Goal: Information Seeking & Learning: Learn about a topic

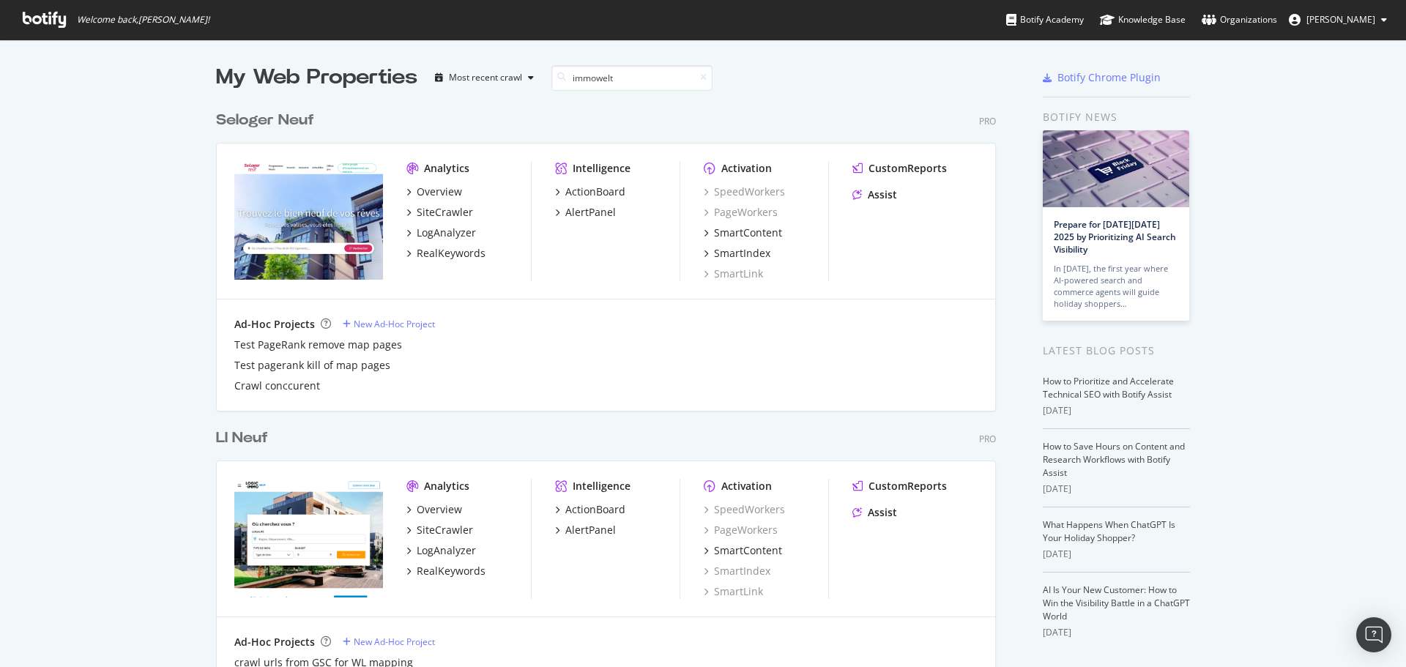
scroll to position [333, 781]
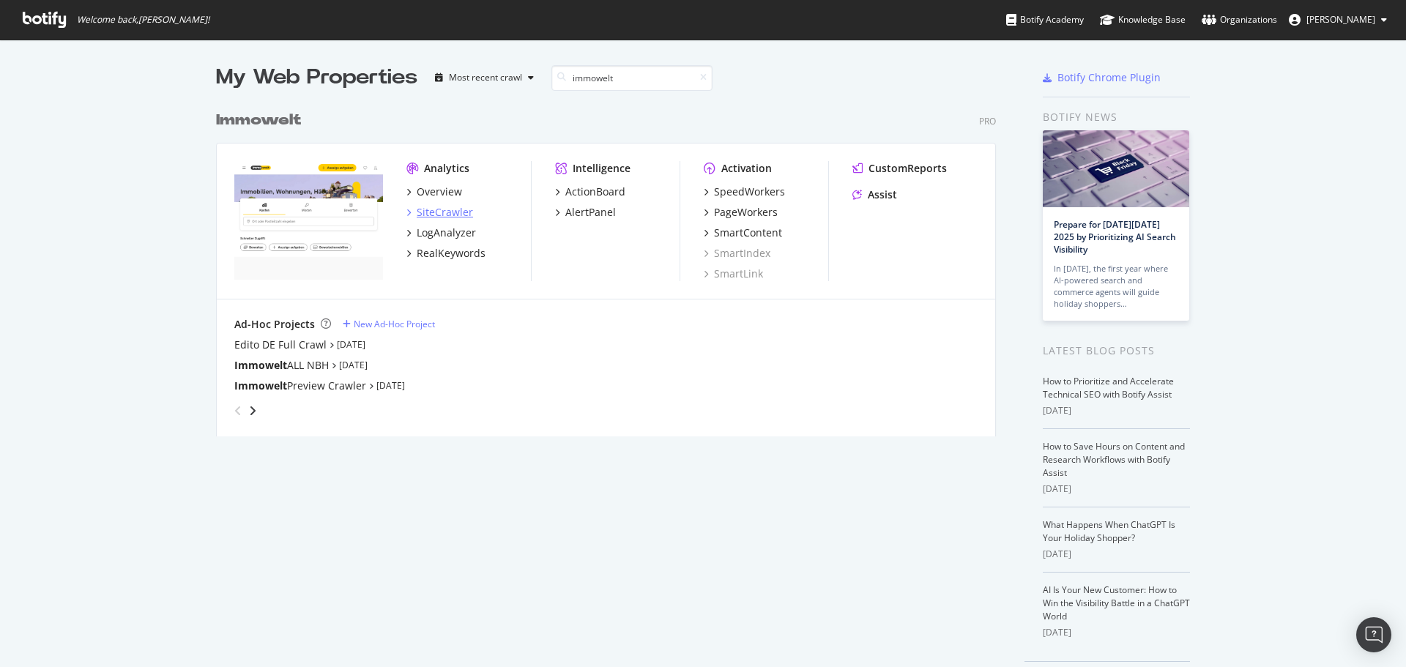
type input "immowelt"
click at [447, 214] on div "SiteCrawler" at bounding box center [445, 212] width 56 height 15
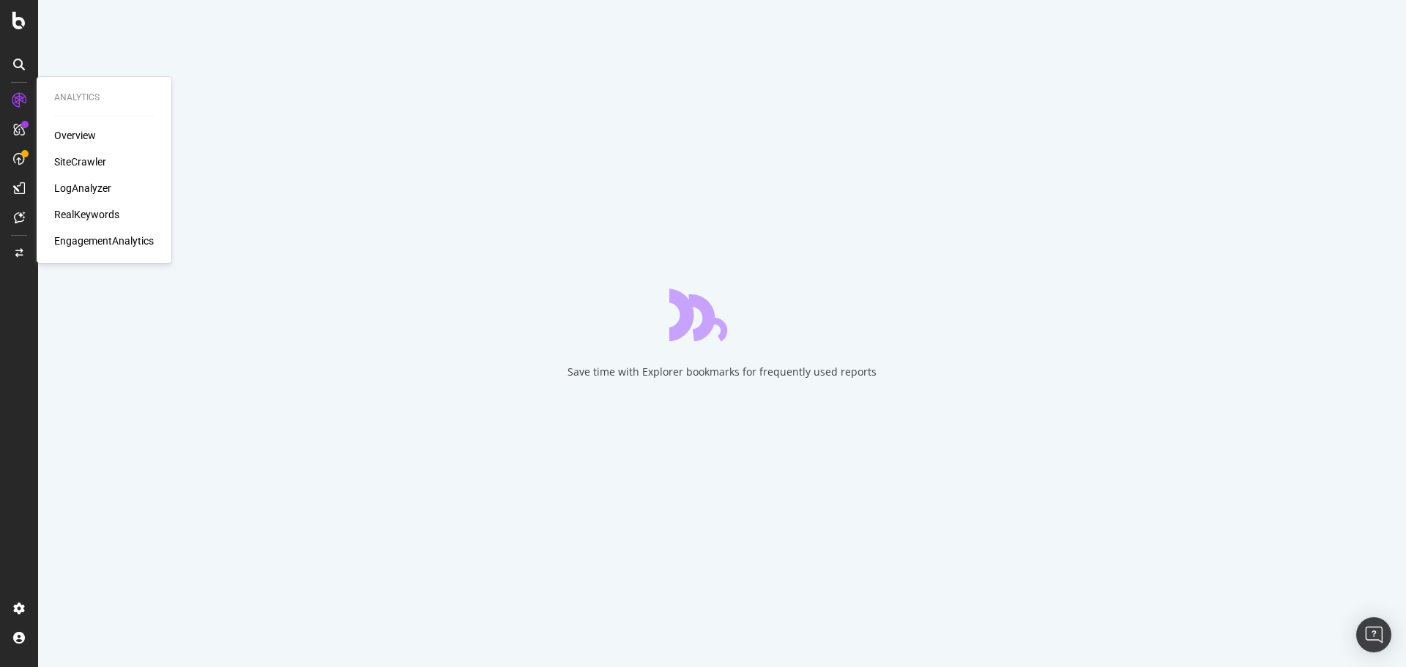
click at [97, 214] on div "RealKeywords" at bounding box center [86, 214] width 65 height 15
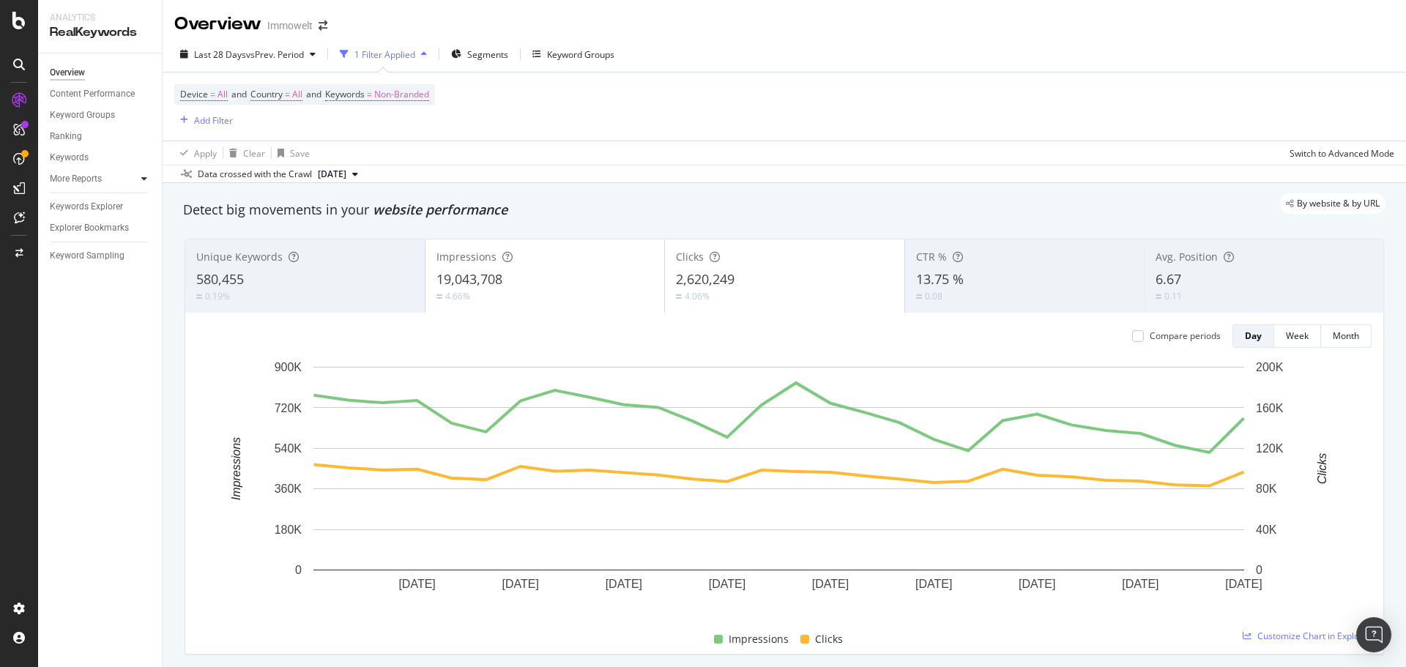
drag, startPoint x: 151, startPoint y: 176, endPoint x: 141, endPoint y: 180, distance: 10.2
click at [150, 176] on div at bounding box center [144, 178] width 15 height 15
click at [141, 180] on icon at bounding box center [144, 178] width 6 height 9
click at [163, 176] on div "Data crossed with the Crawl [DATE]" at bounding box center [784, 174] width 1243 height 18
click at [132, 178] on div at bounding box center [129, 178] width 15 height 15
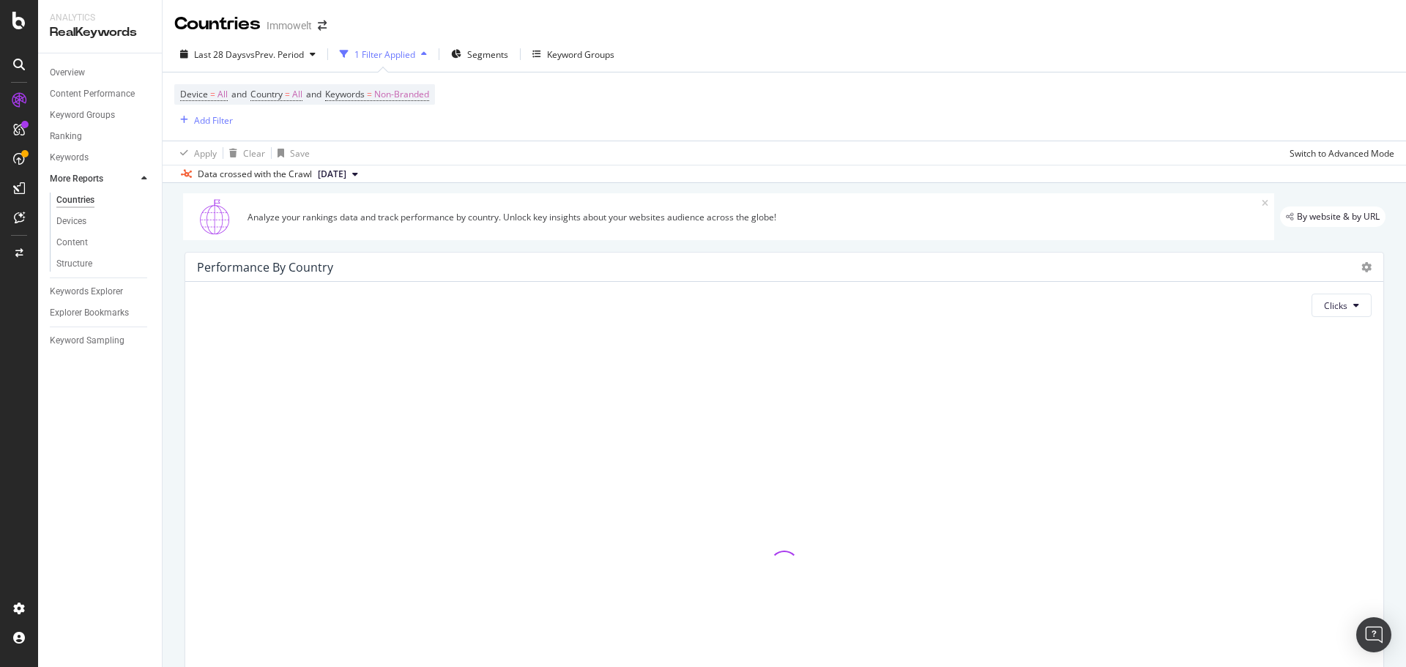
click at [143, 179] on icon at bounding box center [144, 178] width 6 height 9
click at [96, 237] on link "Content" at bounding box center [103, 242] width 95 height 15
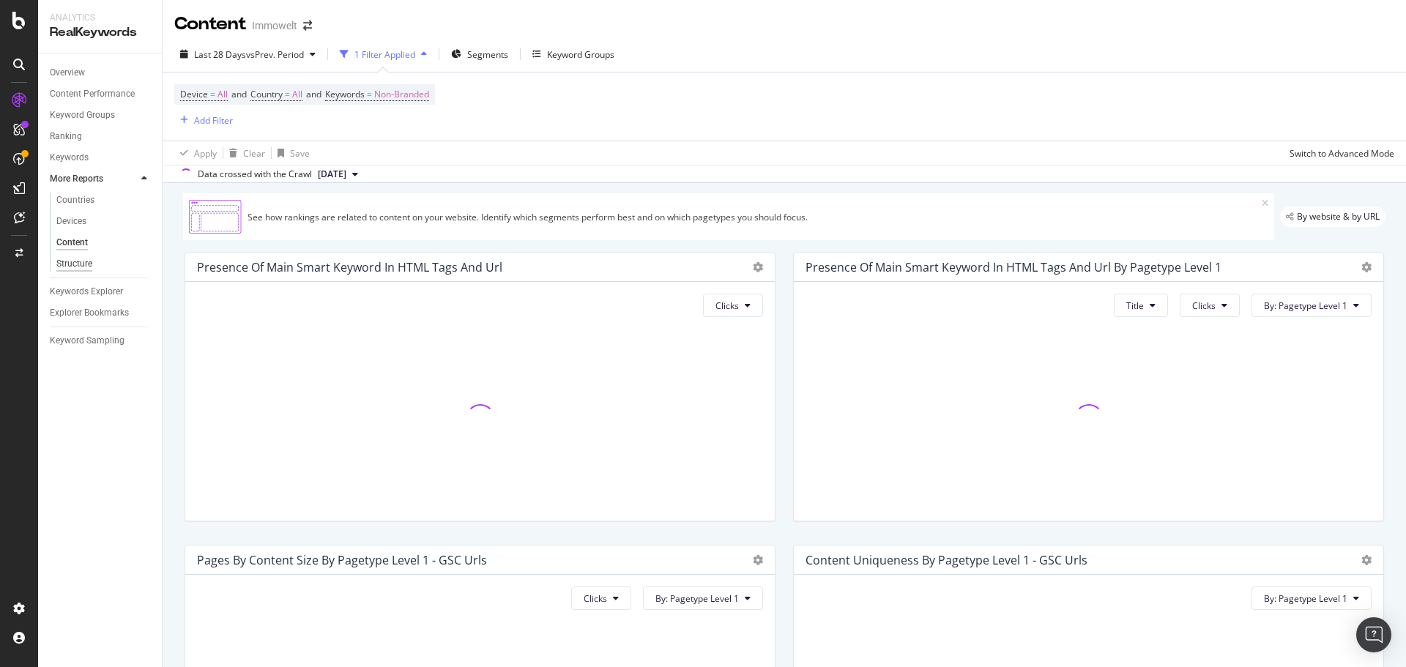
click at [86, 267] on div "Structure" at bounding box center [74, 263] width 36 height 15
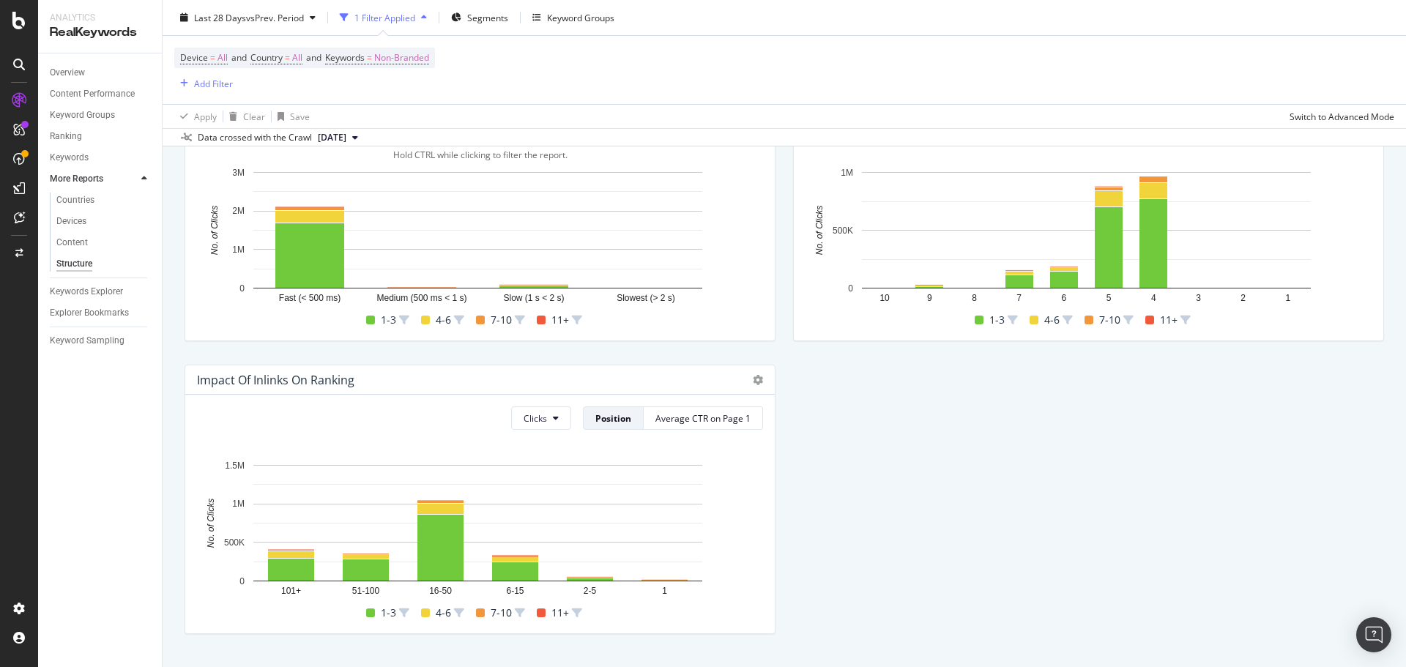
scroll to position [503, 0]
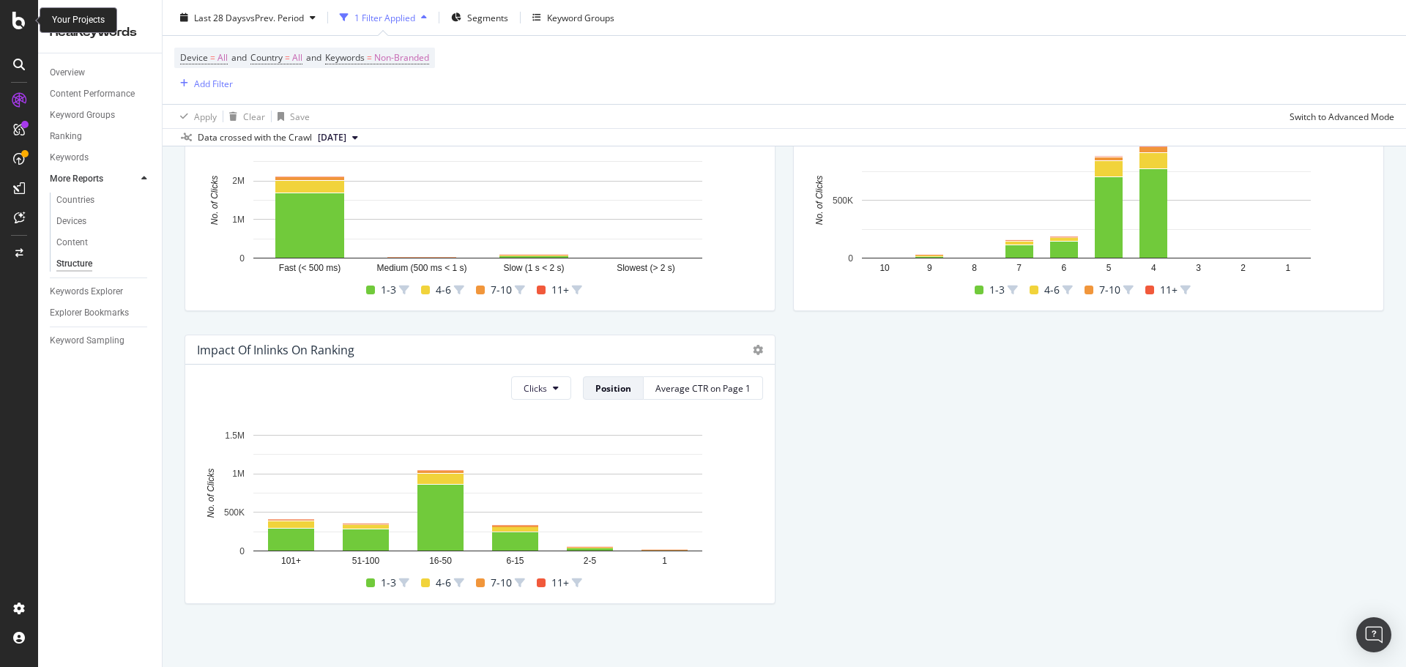
click at [16, 21] on icon at bounding box center [18, 21] width 13 height 18
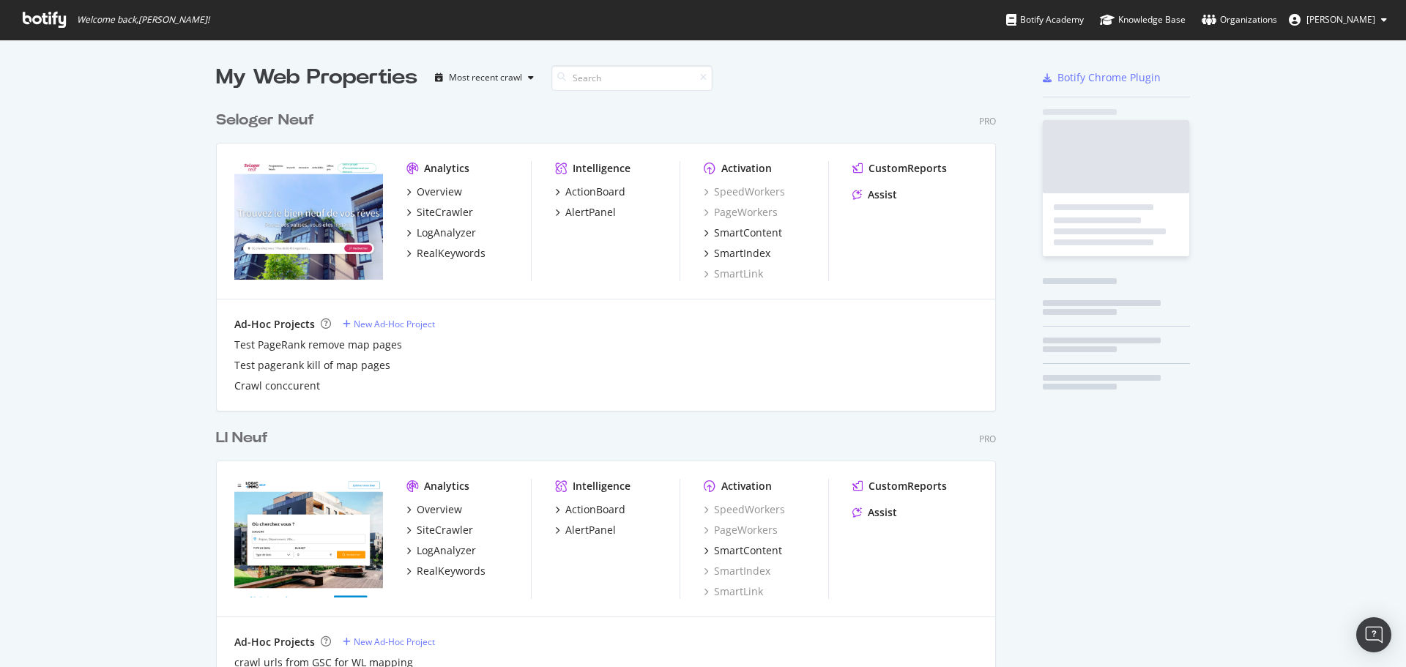
scroll to position [656, 1384]
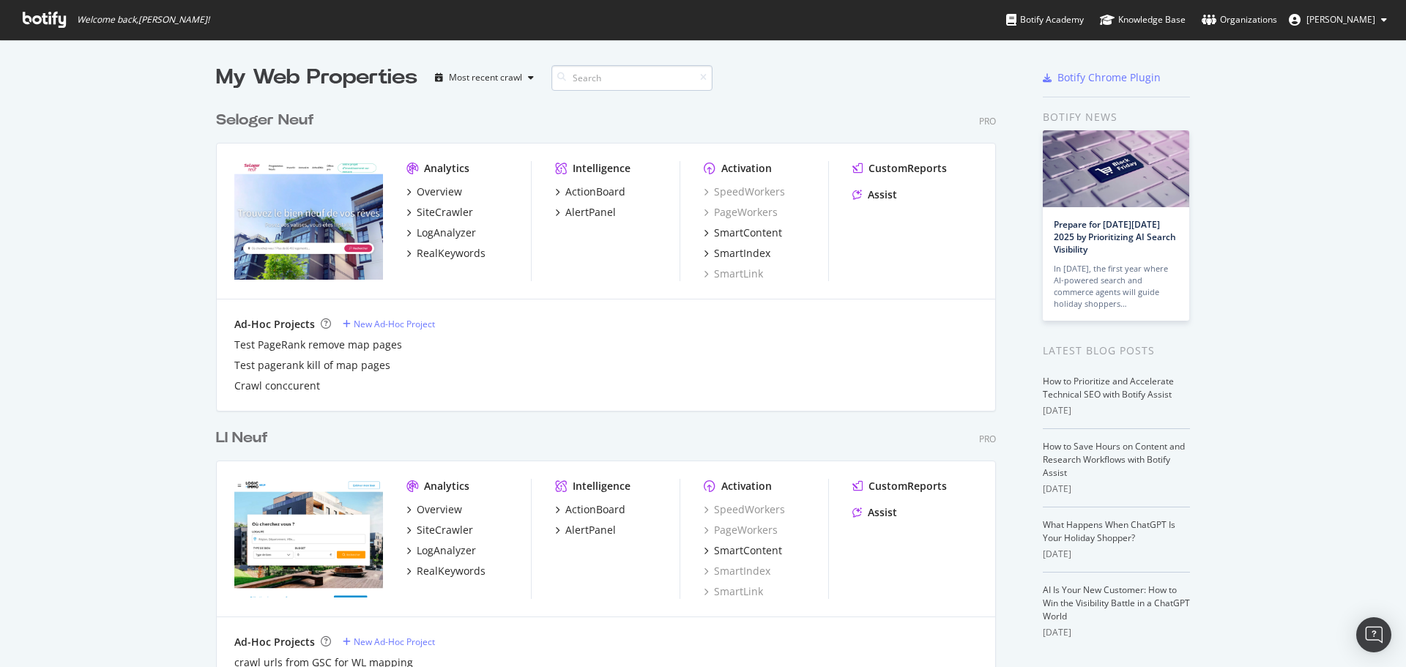
click at [593, 81] on input at bounding box center [631, 78] width 161 height 26
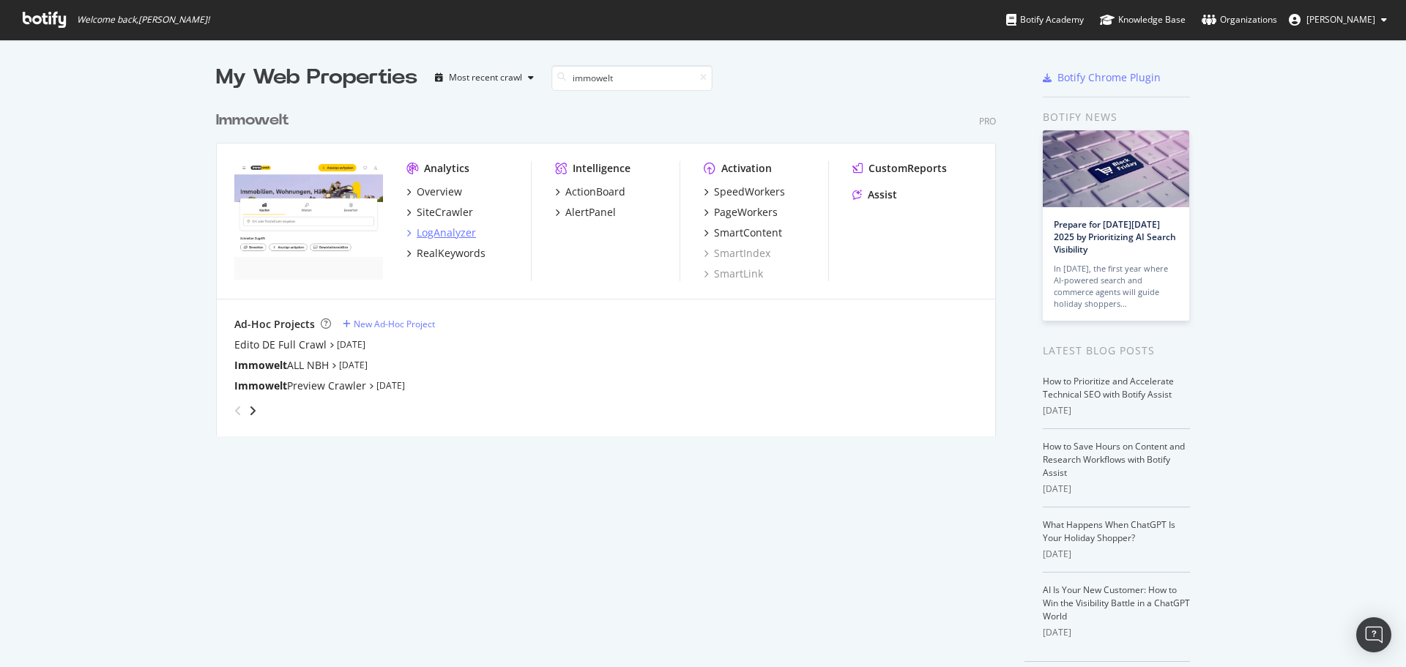
type input "immowelt"
click at [455, 233] on div "LogAnalyzer" at bounding box center [446, 233] width 59 height 15
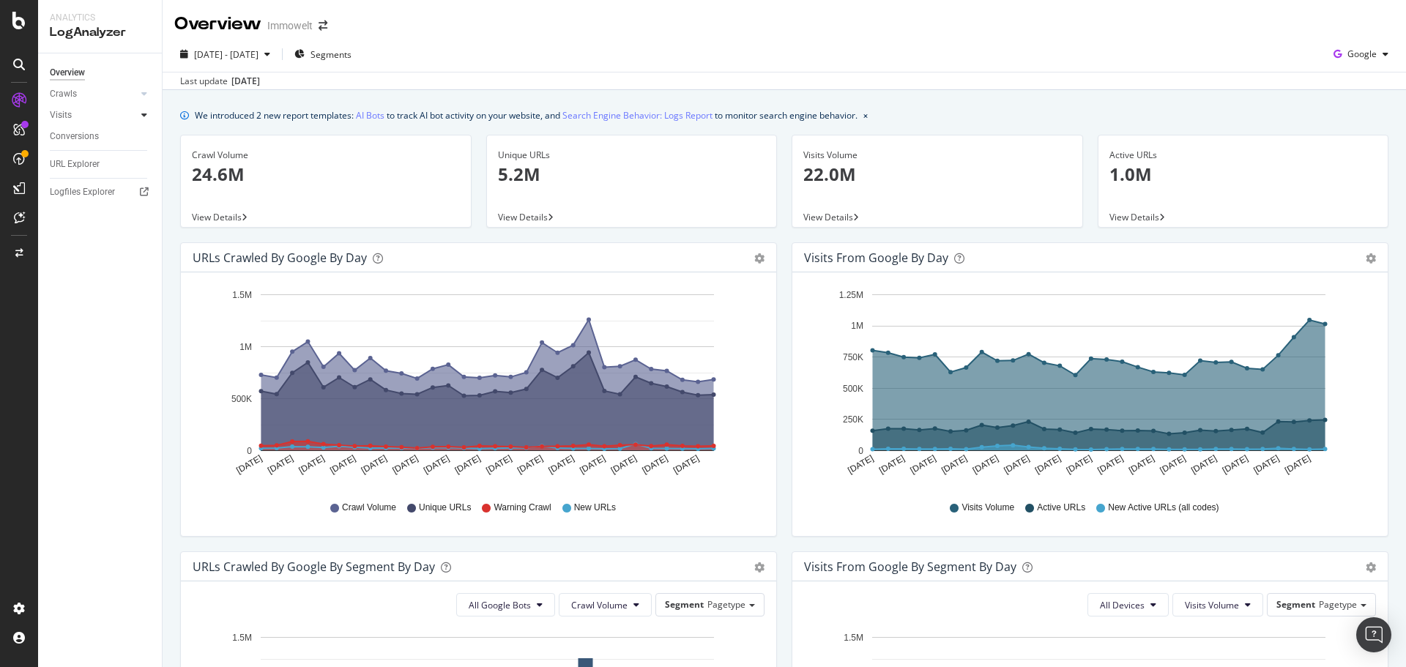
click at [139, 112] on div at bounding box center [144, 115] width 15 height 15
click at [90, 163] on div "Segments Distribution" at bounding box center [96, 165] width 81 height 31
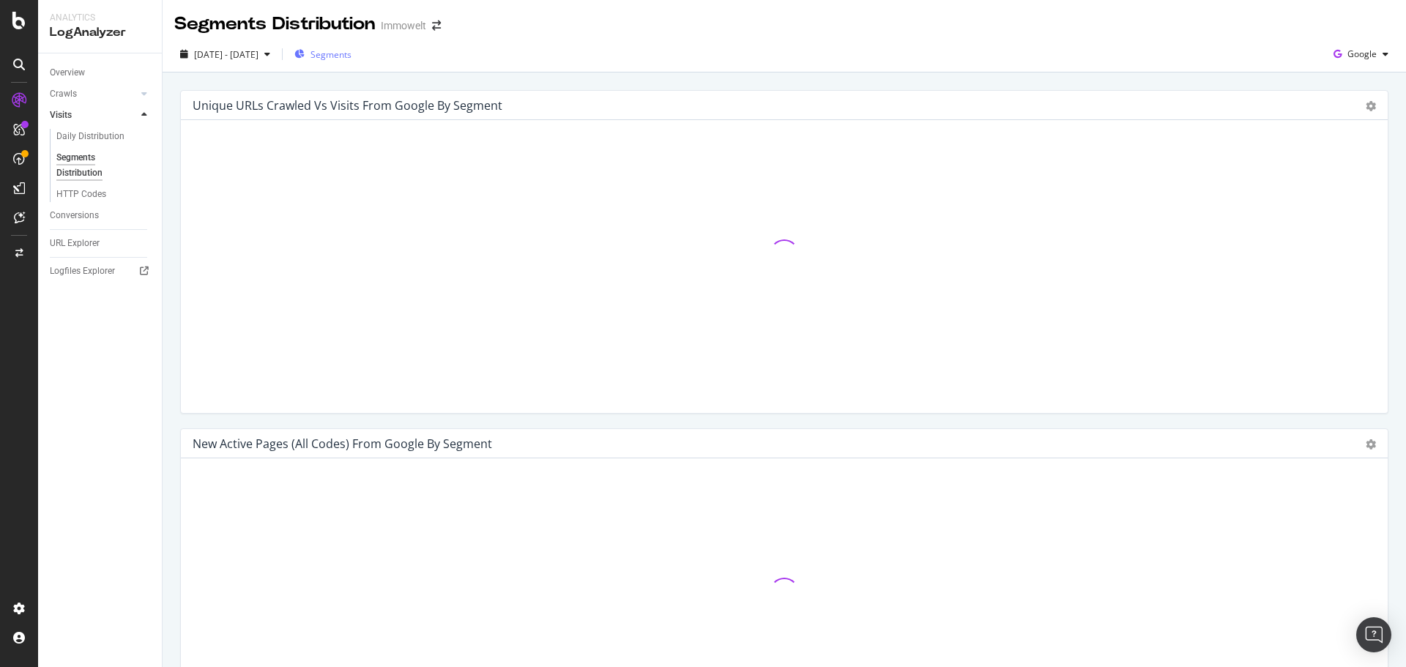
click at [351, 50] on span "Segments" at bounding box center [330, 54] width 41 height 12
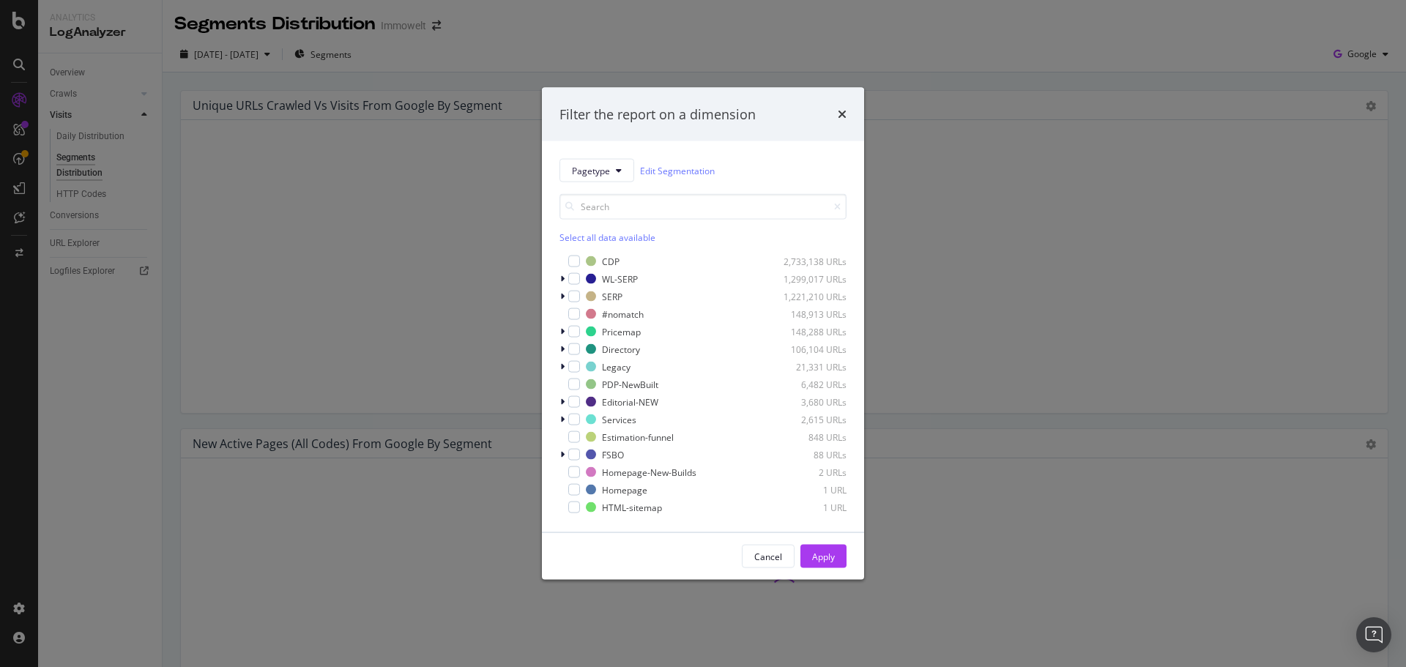
click at [559, 283] on div "Pagetype Edit Segmentation Select all data available CDP 2,733,138 URLs WL-SERP…" at bounding box center [703, 336] width 322 height 391
click at [562, 280] on icon "modal" at bounding box center [562, 279] width 4 height 9
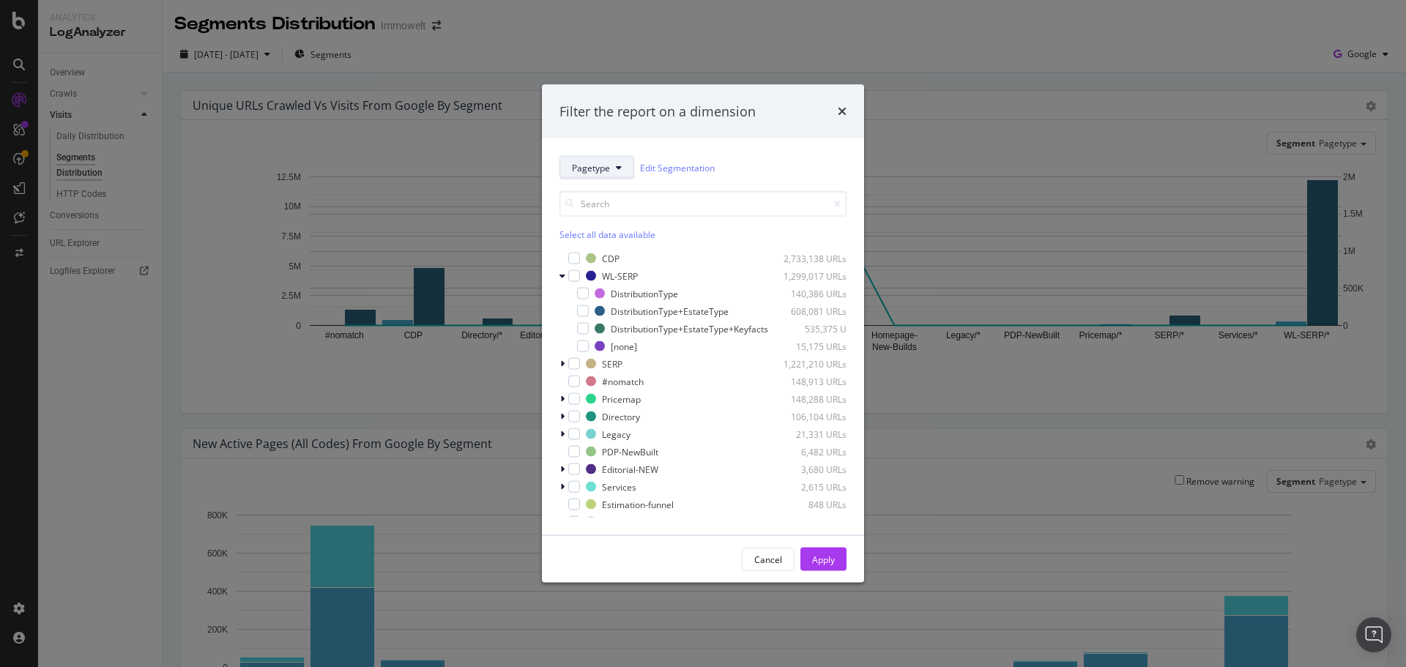
click at [604, 162] on span "Pagetype" at bounding box center [591, 167] width 38 height 12
click at [611, 231] on span "WL-Category" at bounding box center [618, 227] width 92 height 13
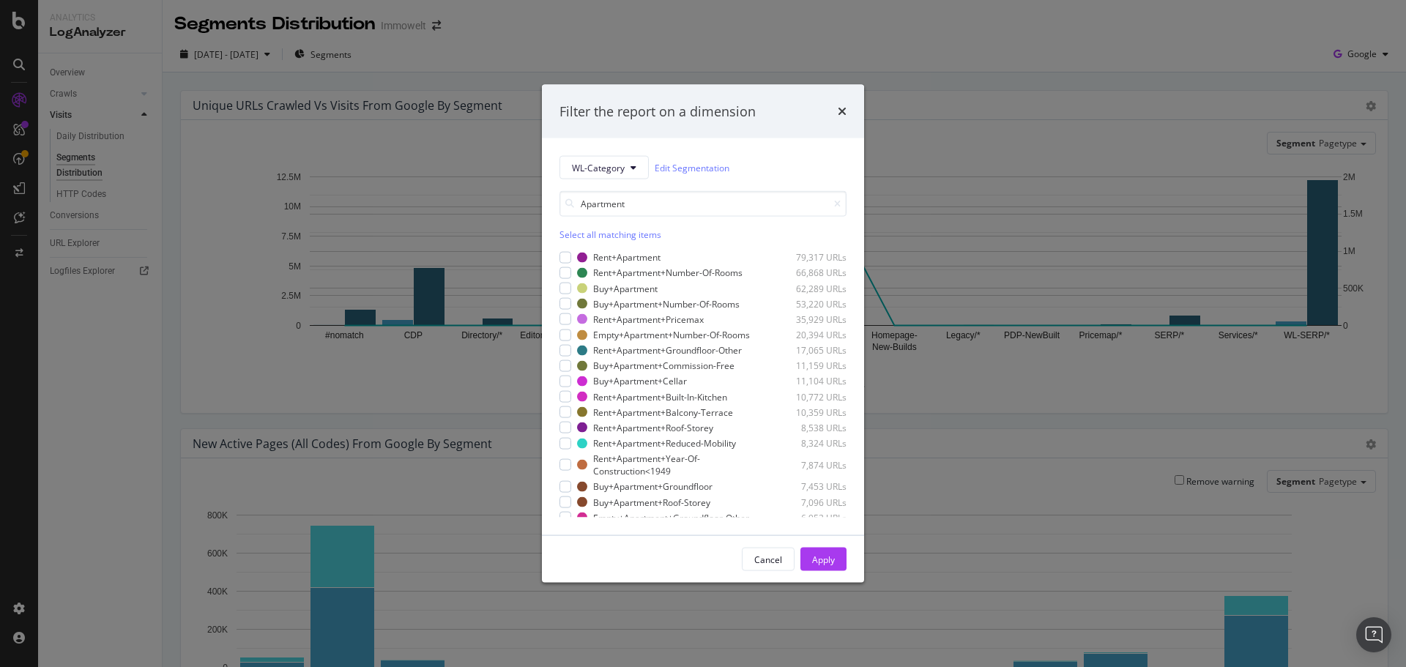
type input "Apartment"
click at [578, 228] on div "Select all matching items" at bounding box center [702, 234] width 287 height 12
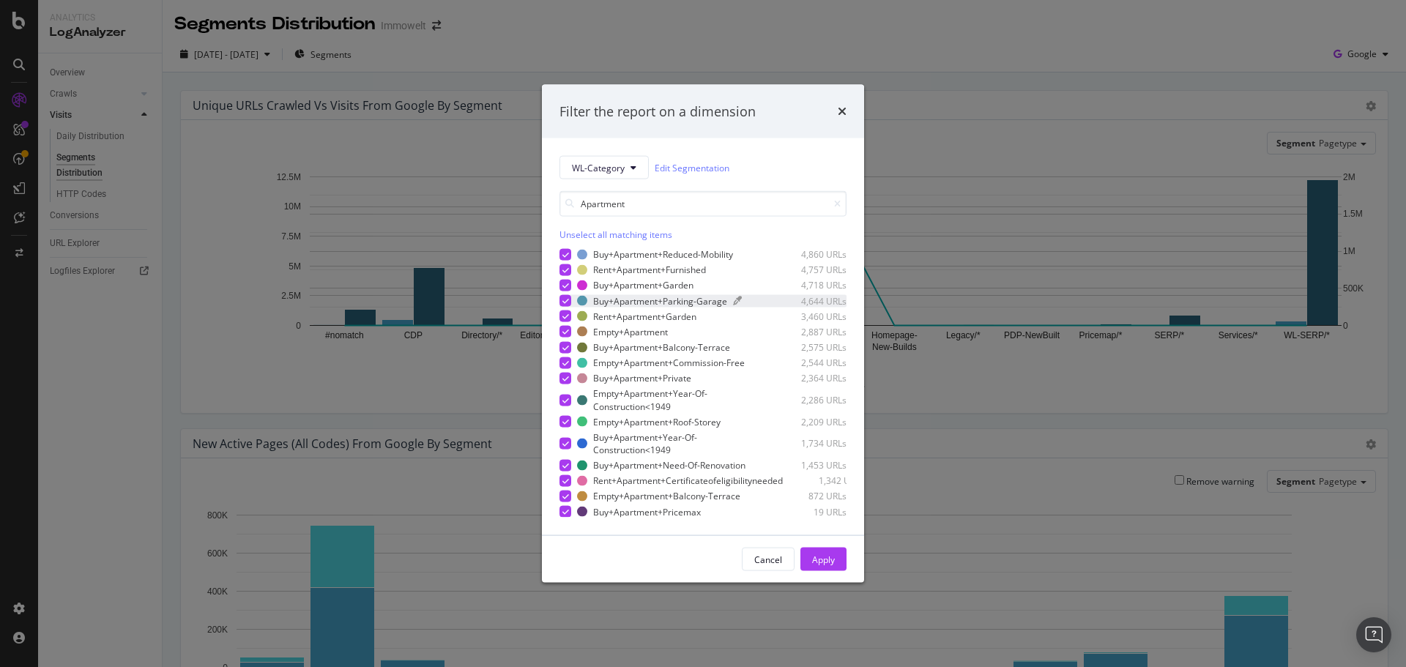
scroll to position [385, 0]
click at [833, 565] on div "Apply" at bounding box center [823, 559] width 23 height 12
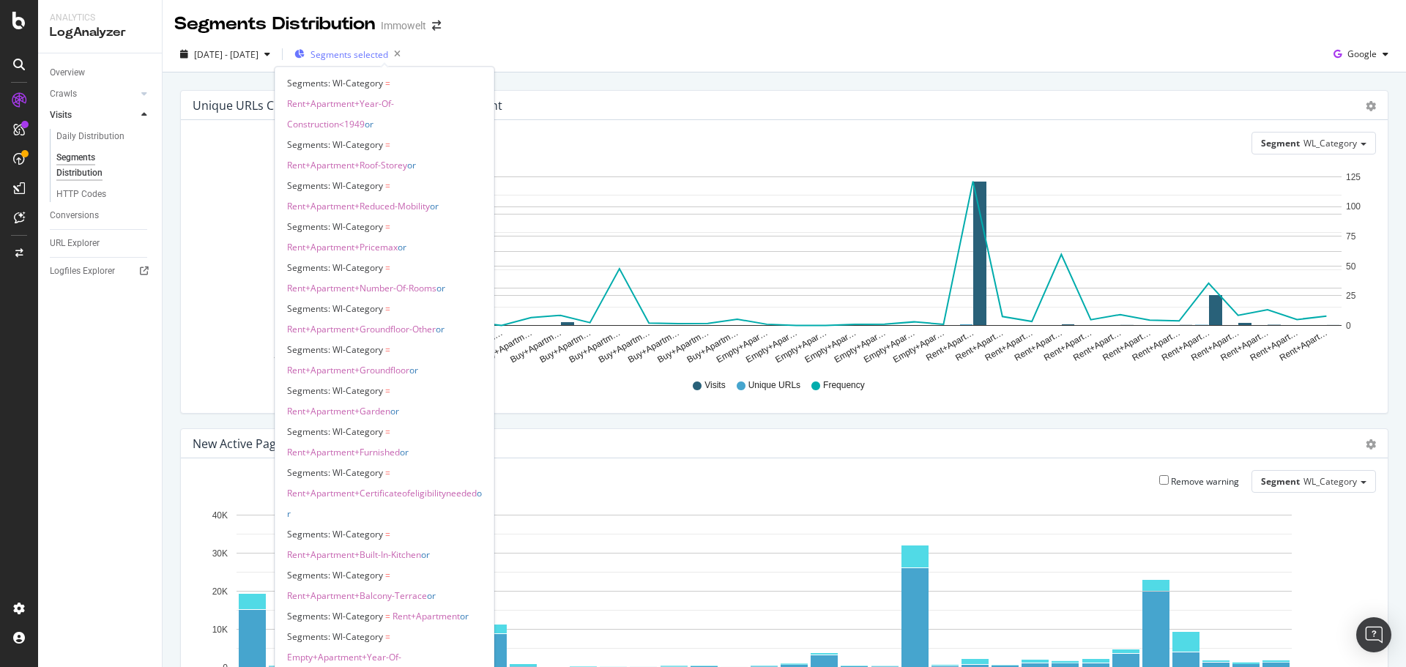
click at [379, 49] on span "Segments selected" at bounding box center [349, 54] width 78 height 12
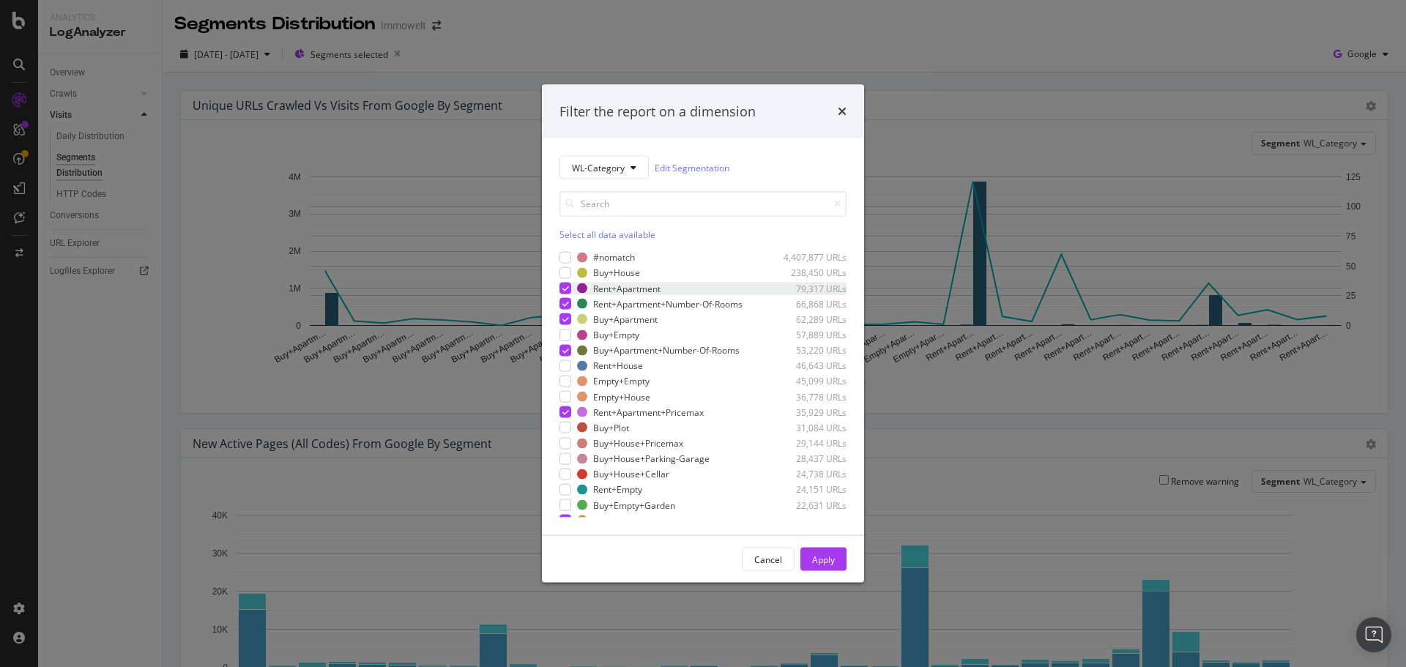
click at [568, 285] on icon "modal" at bounding box center [565, 288] width 7 height 7
click at [821, 565] on div "Apply" at bounding box center [823, 559] width 23 height 12
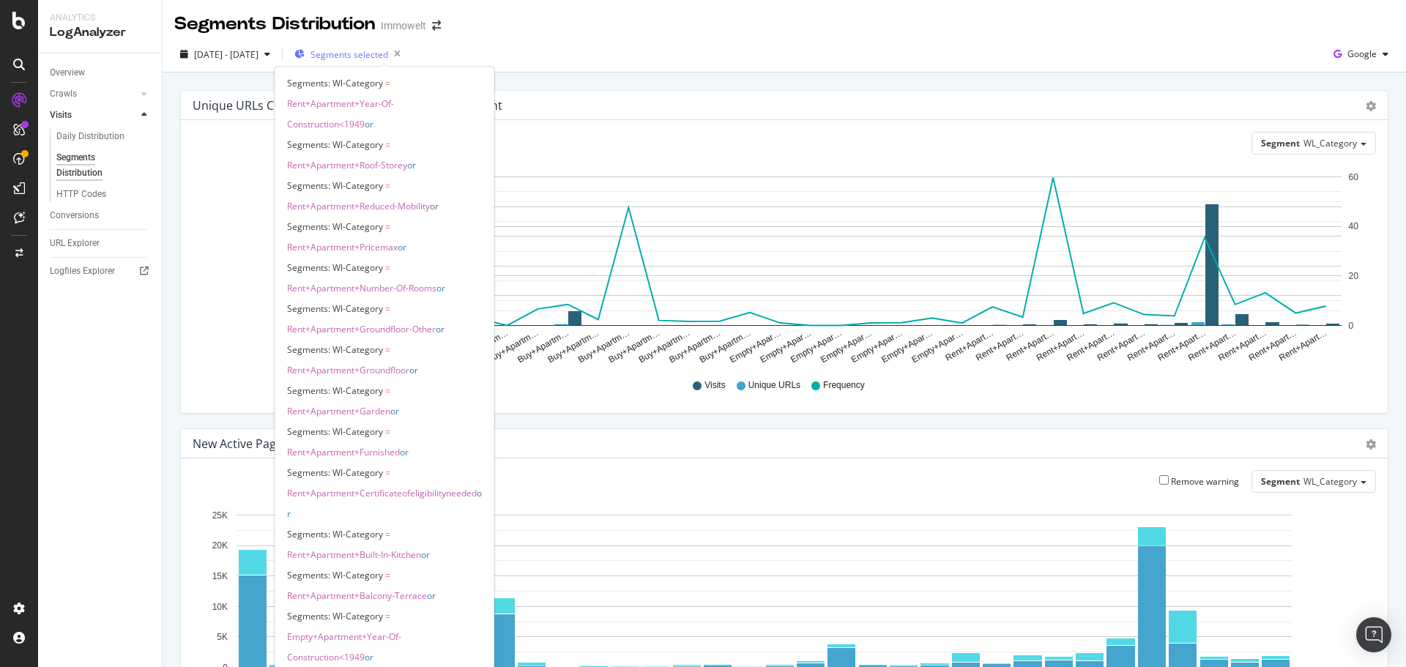
click at [387, 55] on span "Segments selected" at bounding box center [349, 54] width 78 height 12
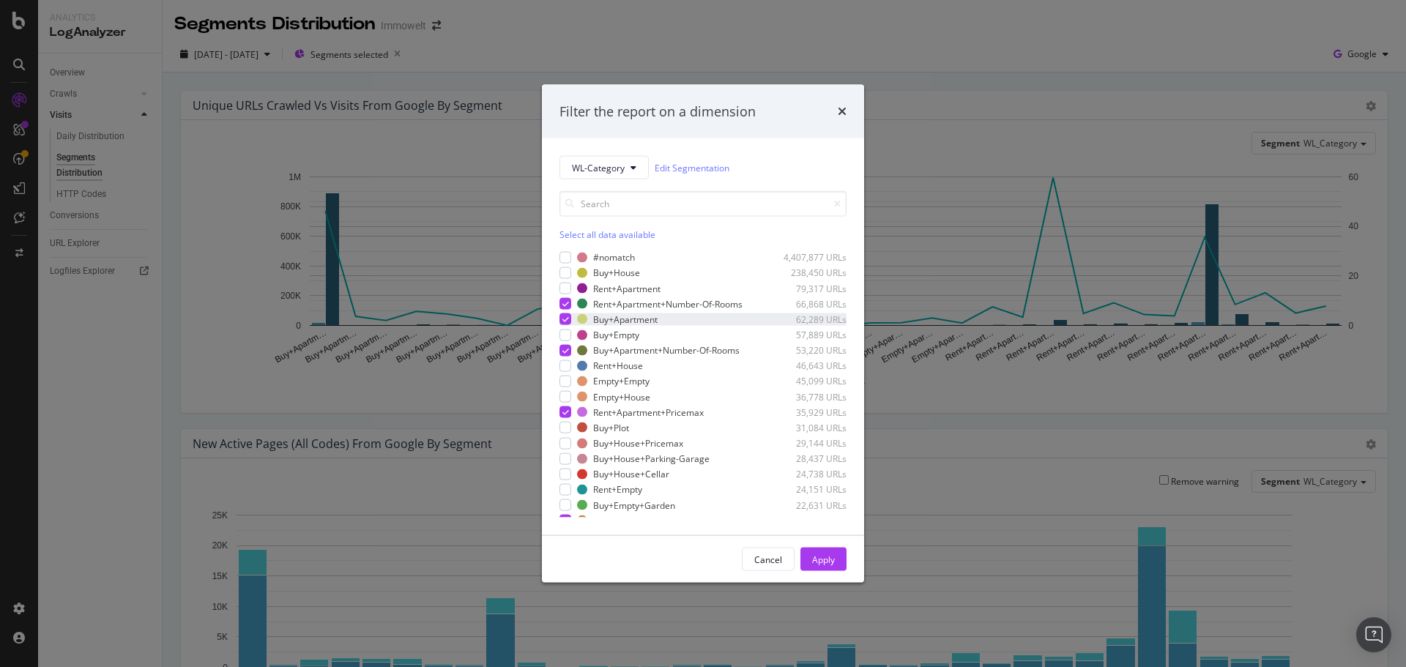
click at [565, 323] on icon "modal" at bounding box center [565, 319] width 7 height 7
click at [825, 565] on div "Apply" at bounding box center [823, 559] width 23 height 12
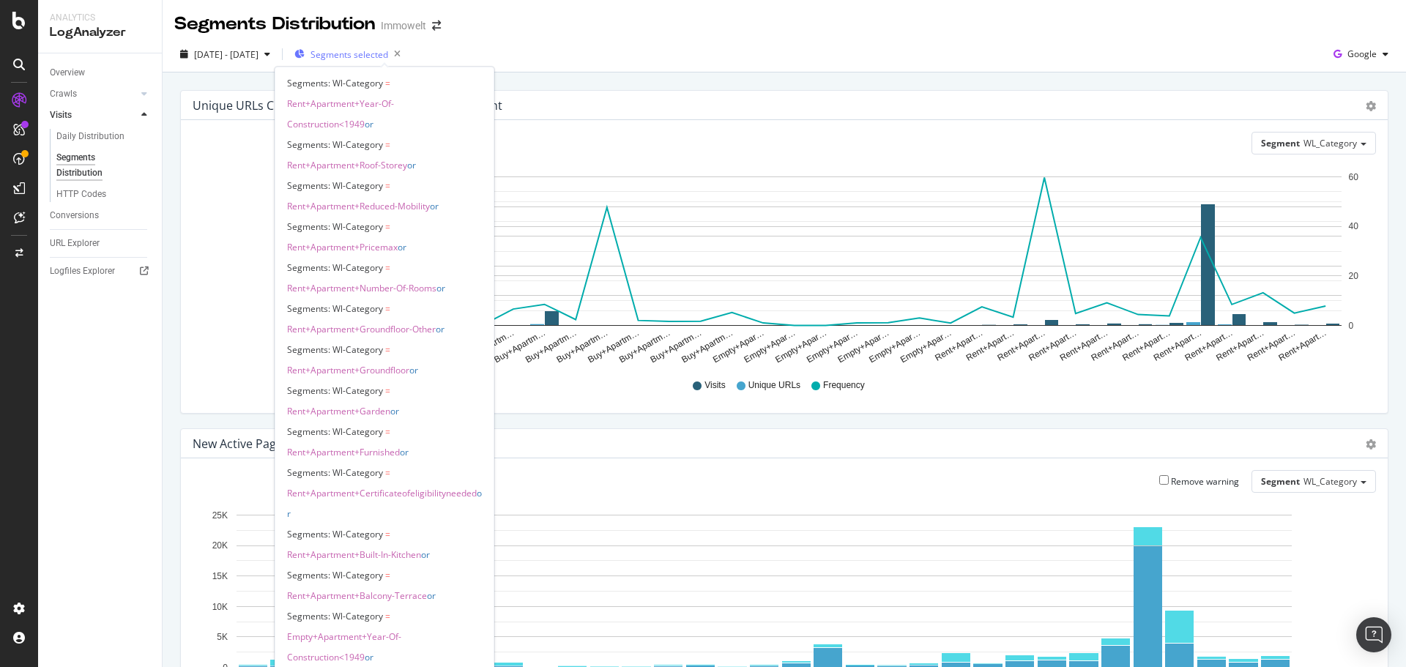
click at [366, 50] on span "Segments selected" at bounding box center [349, 54] width 78 height 12
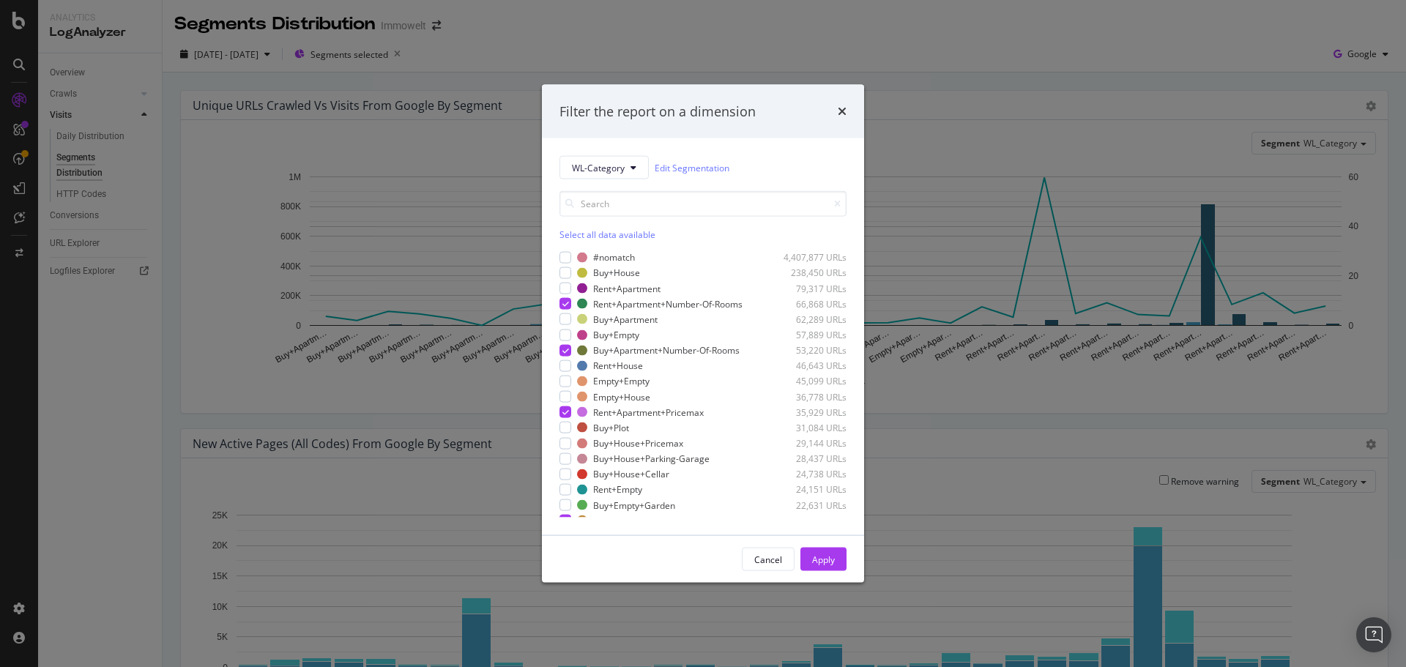
click at [361, 47] on div "Filter the report on a dimension WL-Category Edit Segmentation Select all data …" at bounding box center [703, 333] width 1406 height 667
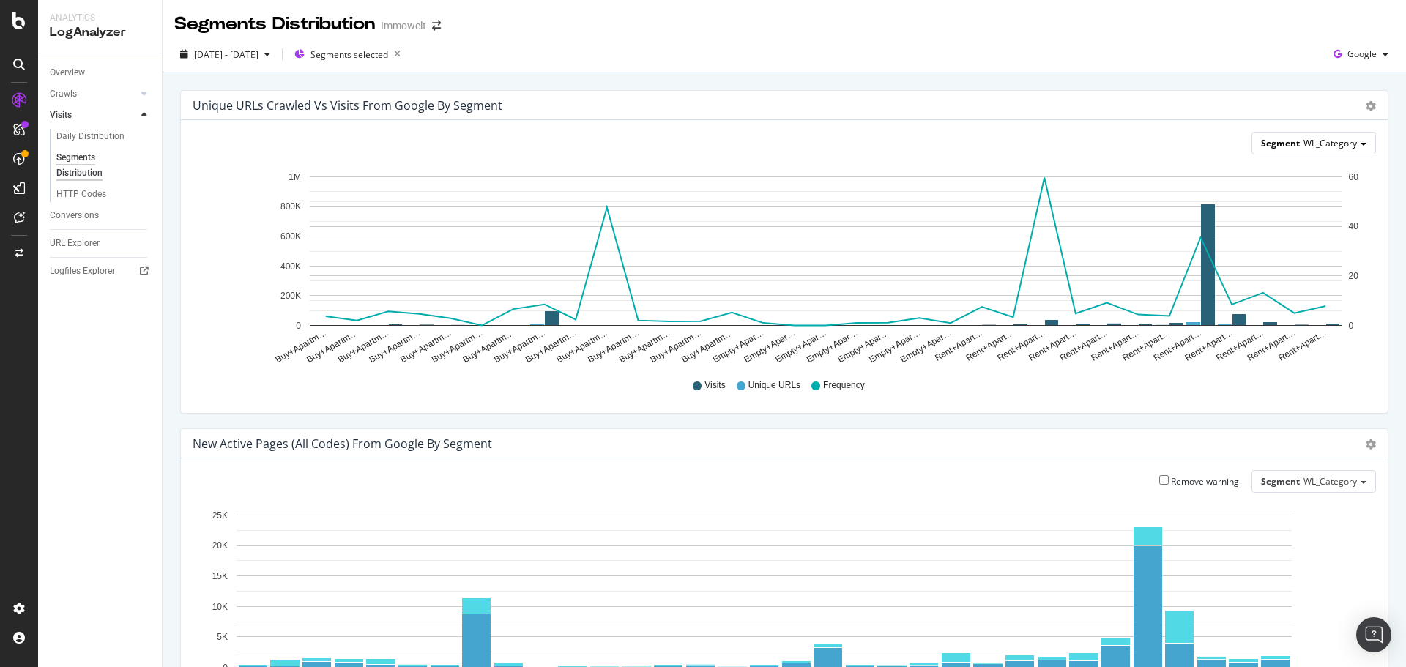
click at [1322, 146] on span "WL_Category" at bounding box center [1329, 143] width 53 height 12
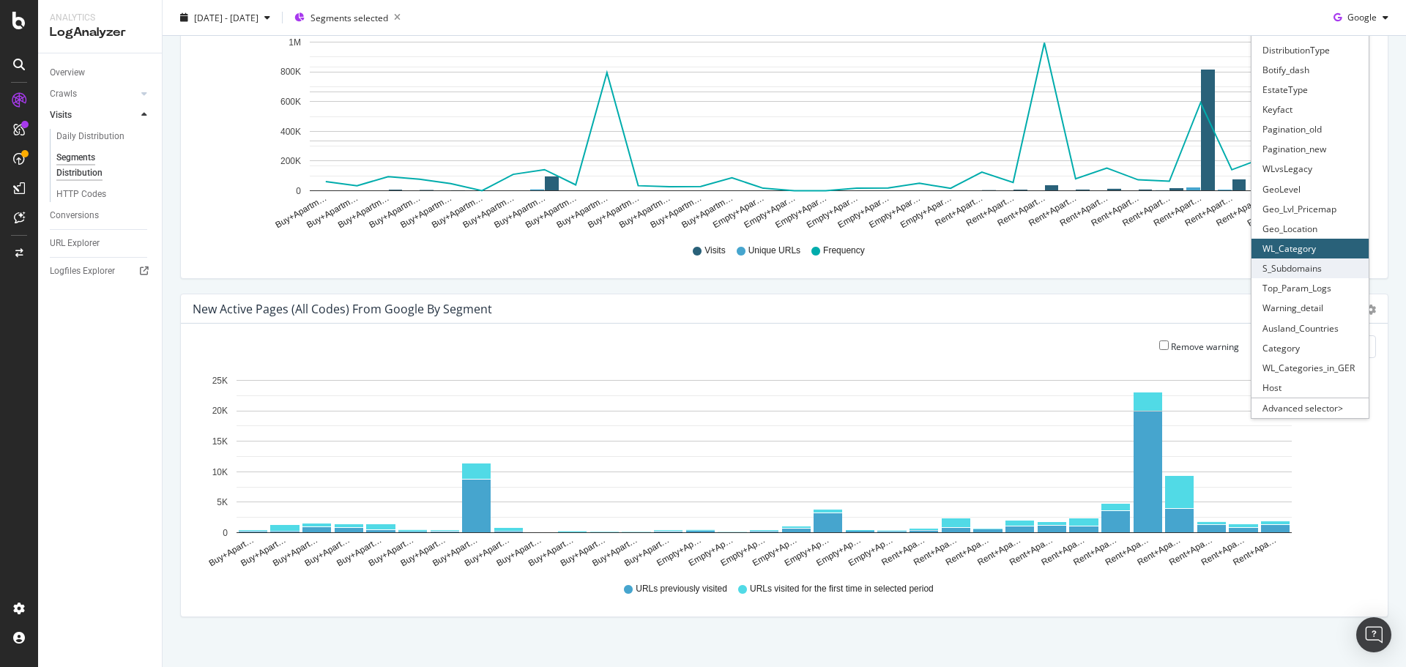
scroll to position [151, 0]
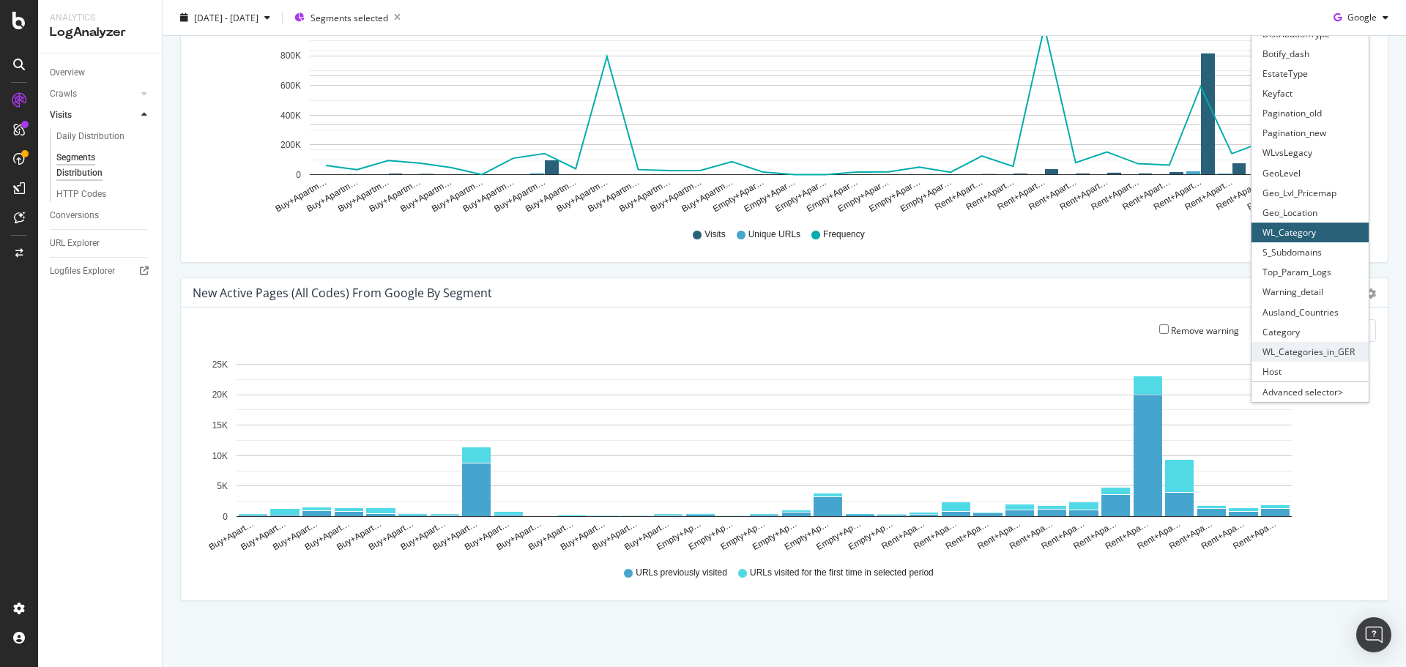
click at [1297, 349] on div "WL_Categories_in_GER" at bounding box center [1309, 352] width 117 height 20
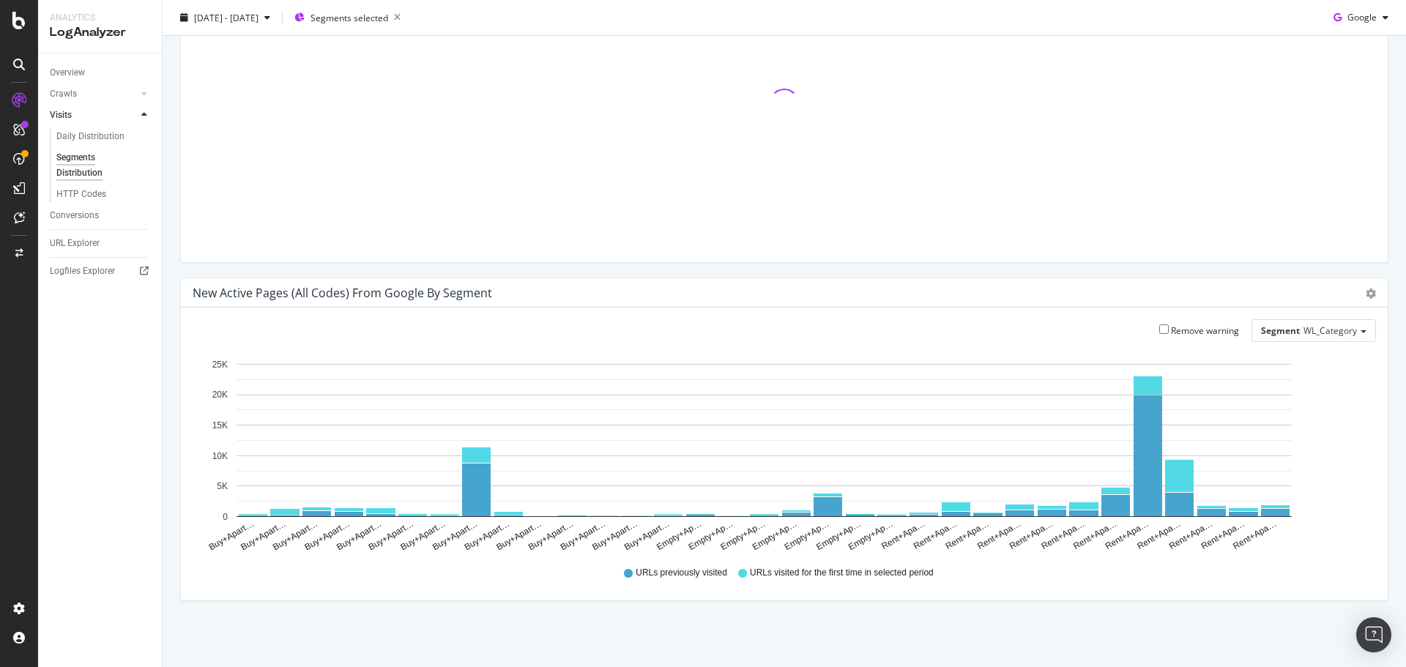
scroll to position [4, 0]
